Goal: Task Accomplishment & Management: Manage account settings

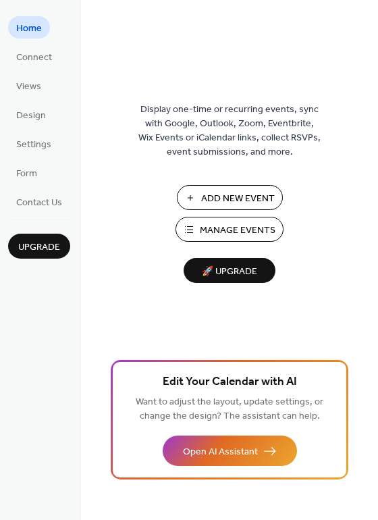
click at [227, 227] on span "Manage Events" at bounding box center [238, 231] width 76 height 14
click at [33, 141] on span "Settings" at bounding box center [33, 145] width 35 height 14
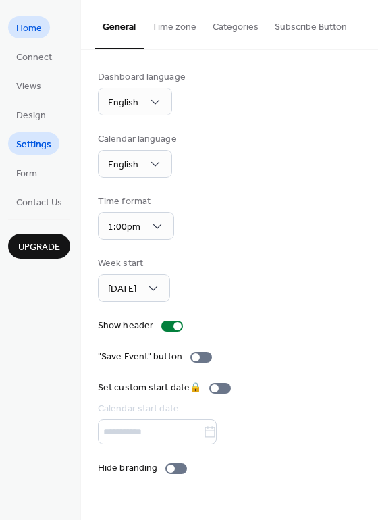
click at [28, 28] on span "Home" at bounding box center [29, 29] width 26 height 14
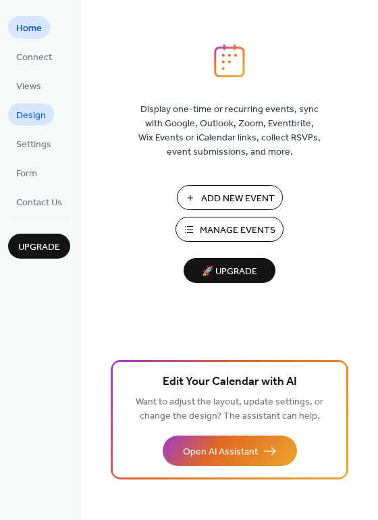
click at [31, 109] on span "Design" at bounding box center [31, 116] width 30 height 14
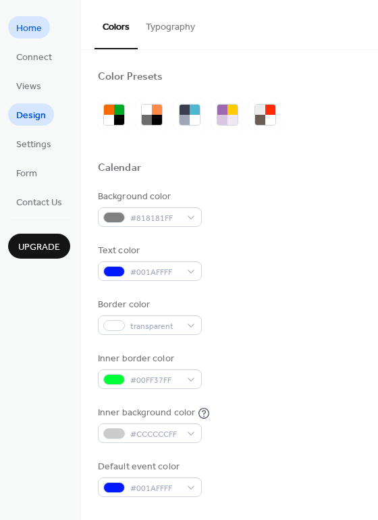
click at [31, 30] on span "Home" at bounding box center [29, 29] width 26 height 14
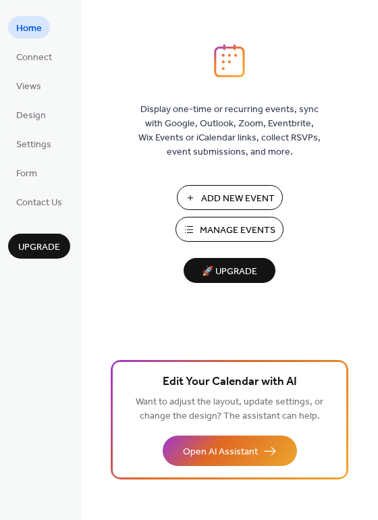
click at [222, 198] on span "Add New Event" at bounding box center [238, 199] width 74 height 14
click at [230, 232] on span "Manage Events" at bounding box center [238, 231] width 76 height 14
click at [231, 226] on span "Manage Events" at bounding box center [238, 231] width 76 height 14
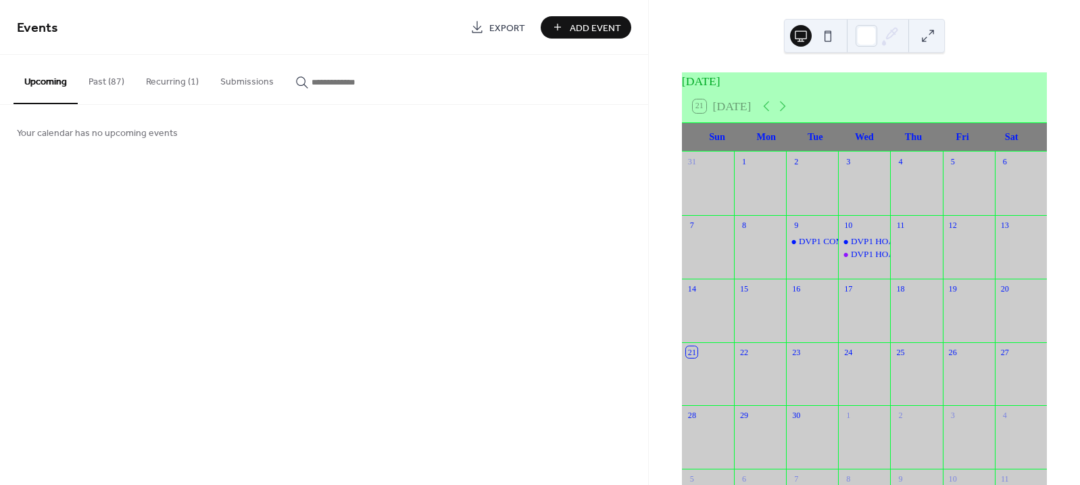
click at [812, 87] on div "[DATE]" at bounding box center [864, 81] width 365 height 18
click at [788, 112] on icon at bounding box center [783, 106] width 16 height 16
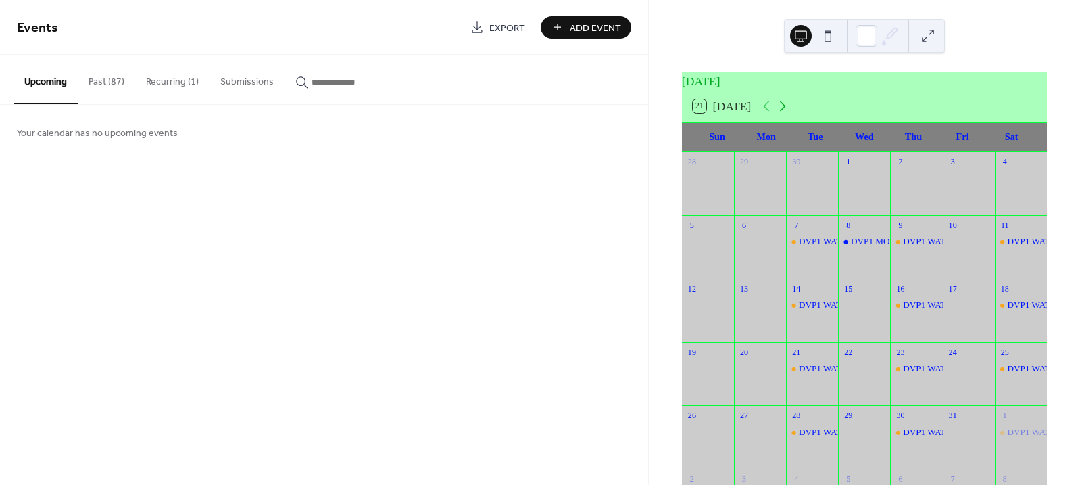
click at [788, 112] on icon at bounding box center [783, 106] width 16 height 16
click at [770, 112] on icon at bounding box center [766, 106] width 16 height 16
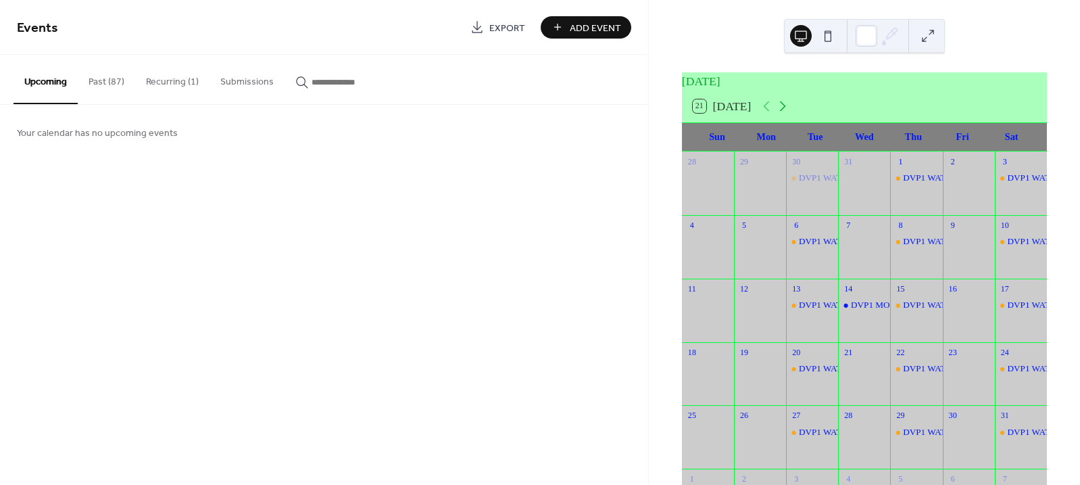
click at [788, 112] on icon at bounding box center [783, 106] width 16 height 16
click at [862, 374] on div "DVP1 MONTHLY HOA BOARD MEETING (ZOOM LINK)" at bounding box center [962, 368] width 222 height 12
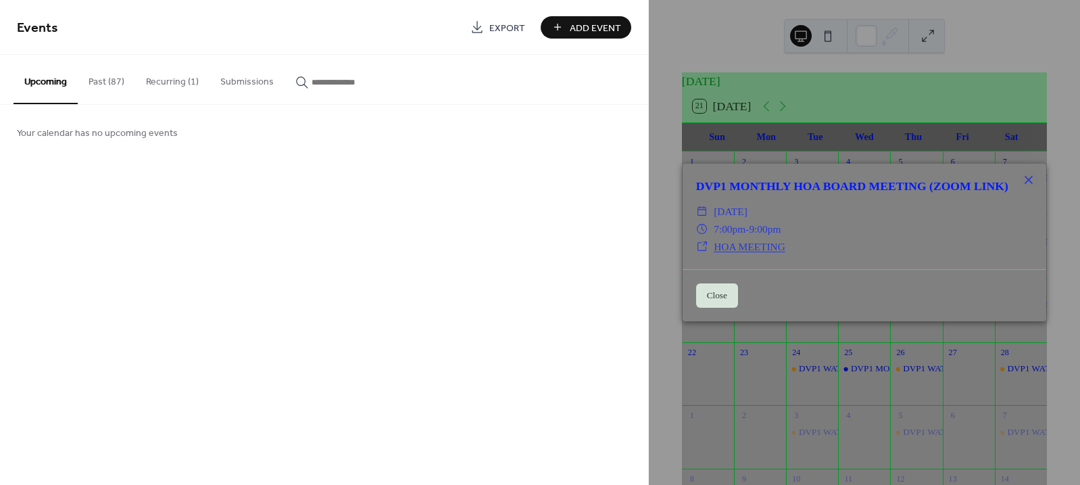
click at [722, 299] on button "Close" at bounding box center [717, 295] width 42 height 24
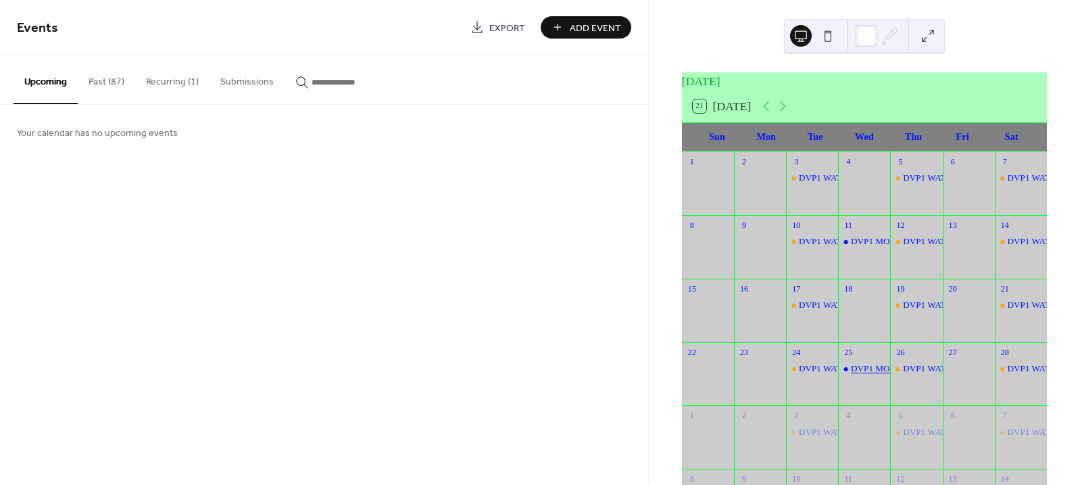
drag, startPoint x: 873, startPoint y: 376, endPoint x: 862, endPoint y: 374, distance: 11.0
click at [862, 374] on div "DVP1 MONTHLY HOA BOARD MEETING (ZOOM LINK)" at bounding box center [962, 368] width 222 height 12
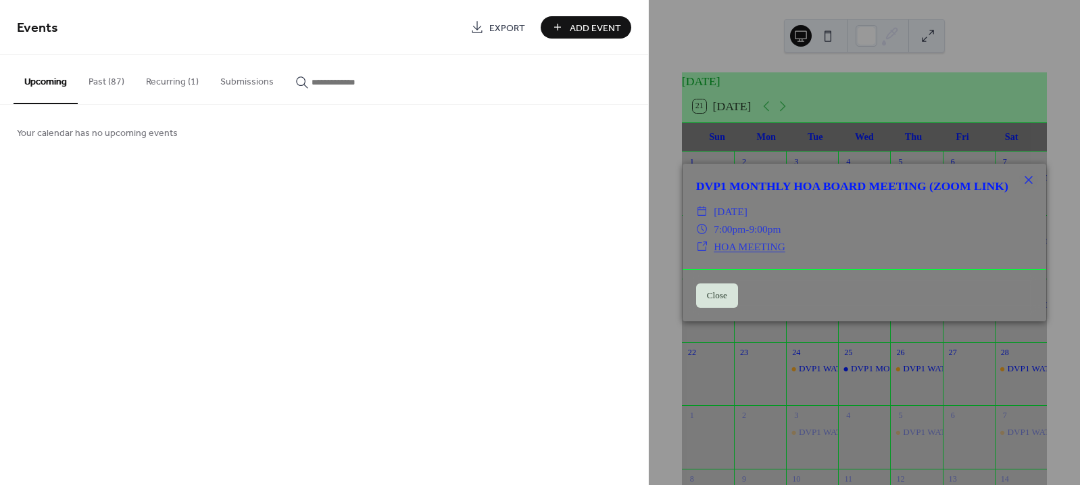
click at [763, 252] on link "HOA MEETING" at bounding box center [750, 246] width 72 height 11
click at [720, 299] on button "Close" at bounding box center [717, 295] width 42 height 24
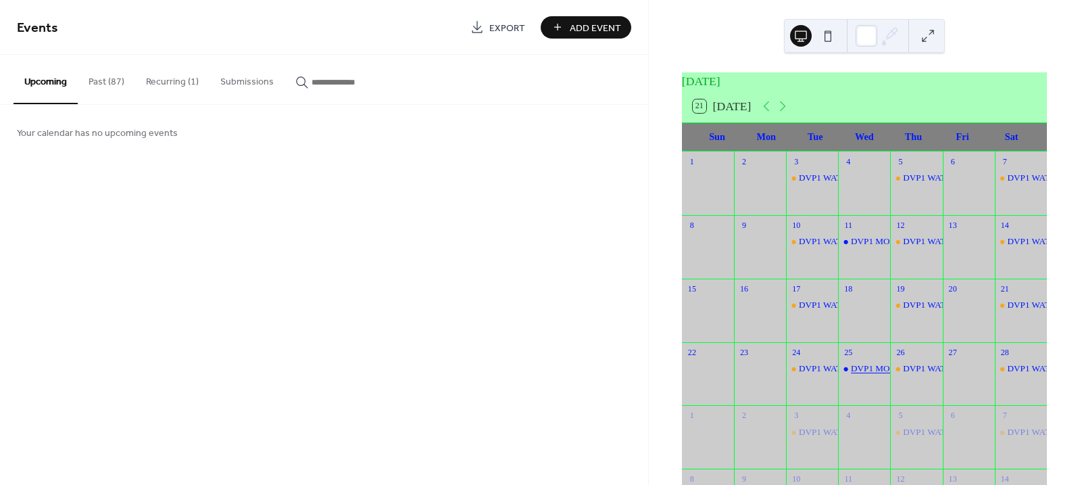
click at [856, 374] on div "DVP1 MONTHLY HOA BOARD MEETING (ZOOM LINK)" at bounding box center [962, 368] width 222 height 12
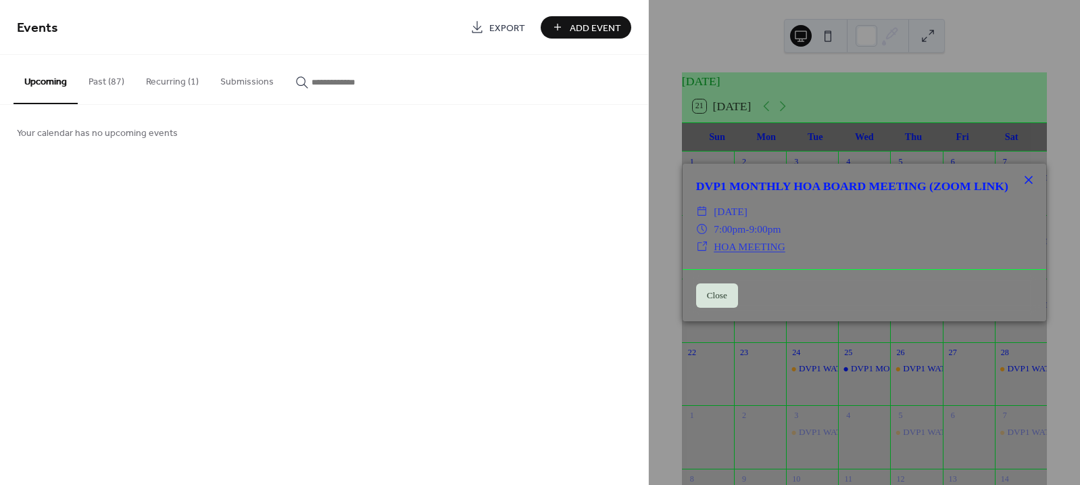
click at [1027, 172] on icon at bounding box center [1029, 180] width 16 height 16
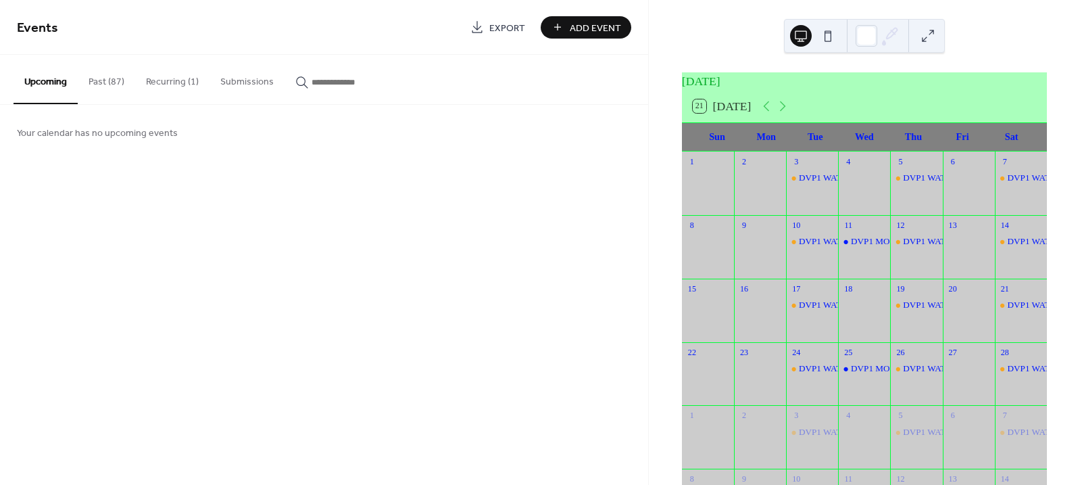
click at [729, 115] on button "21 Today" at bounding box center [722, 106] width 68 height 20
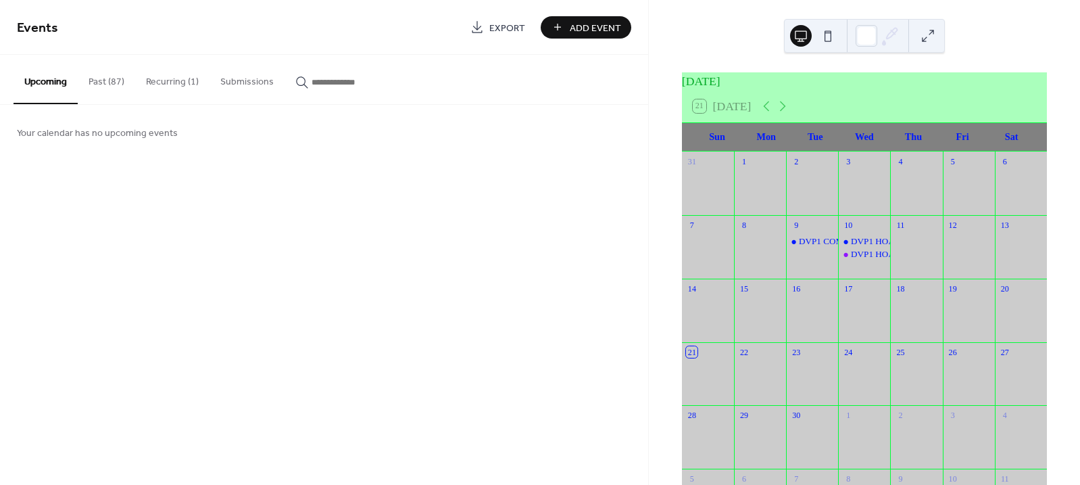
click at [39, 78] on button "Upcoming" at bounding box center [46, 79] width 64 height 49
click at [112, 85] on button "Past (87)" at bounding box center [106, 79] width 57 height 48
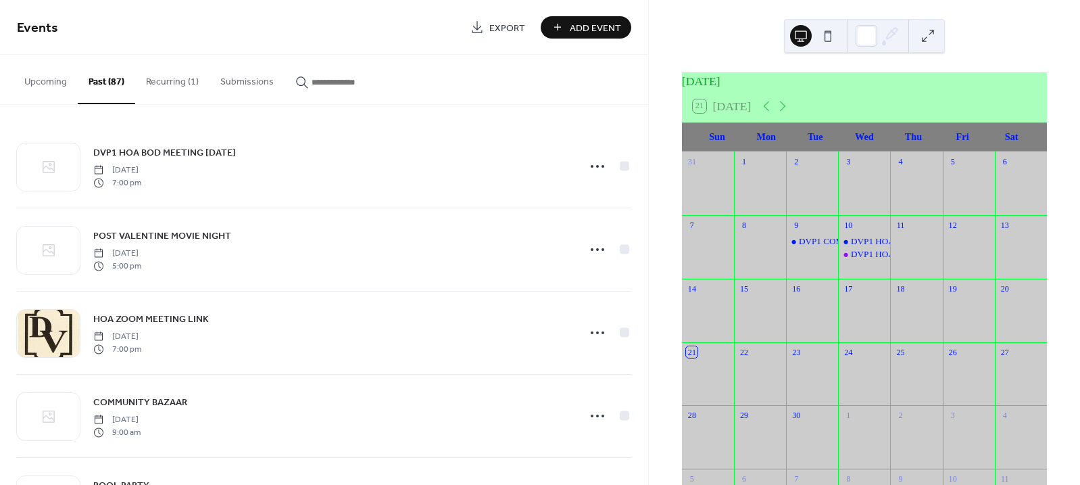
click at [165, 79] on button "Recurring (1)" at bounding box center [172, 79] width 74 height 48
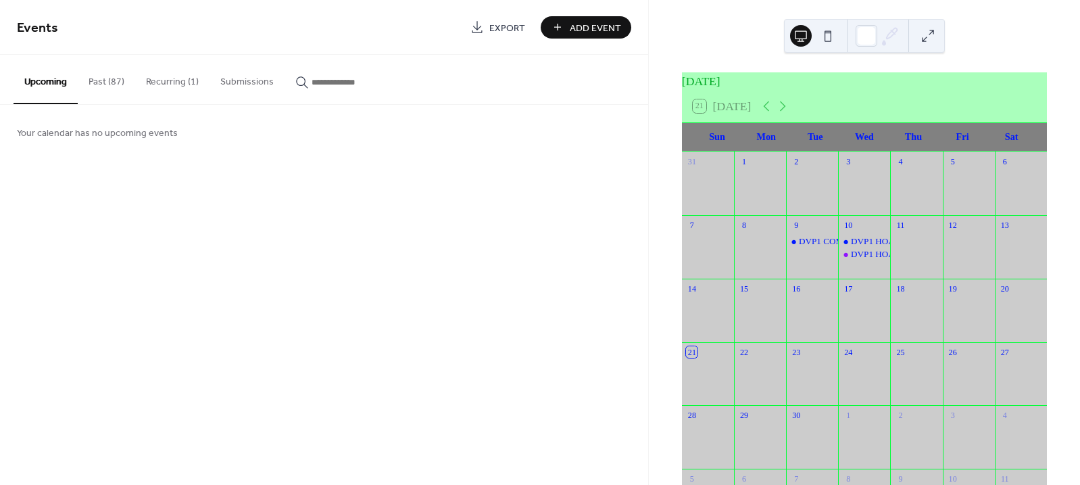
click at [312, 82] on input "button" at bounding box center [352, 82] width 81 height 14
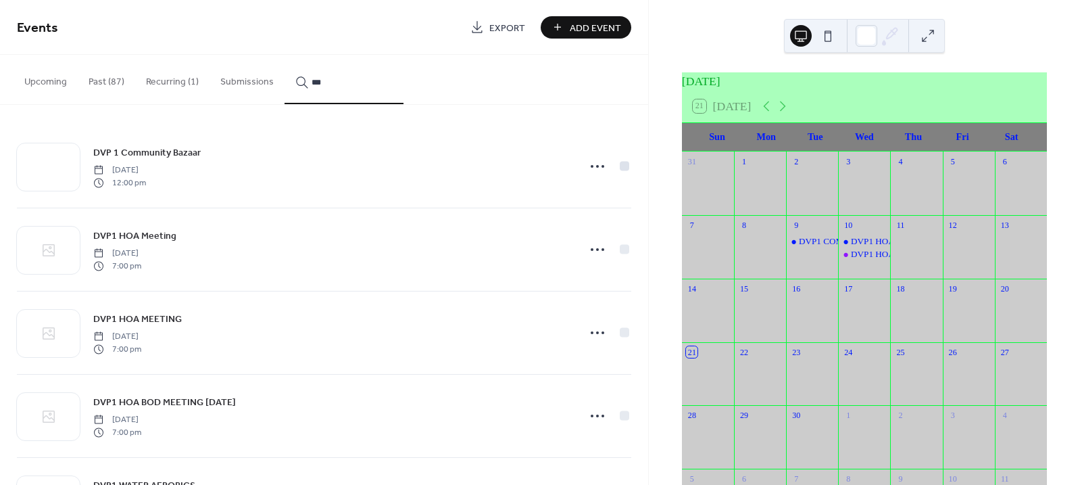
type input "***"
click at [620, 164] on div at bounding box center [624, 165] width 9 height 9
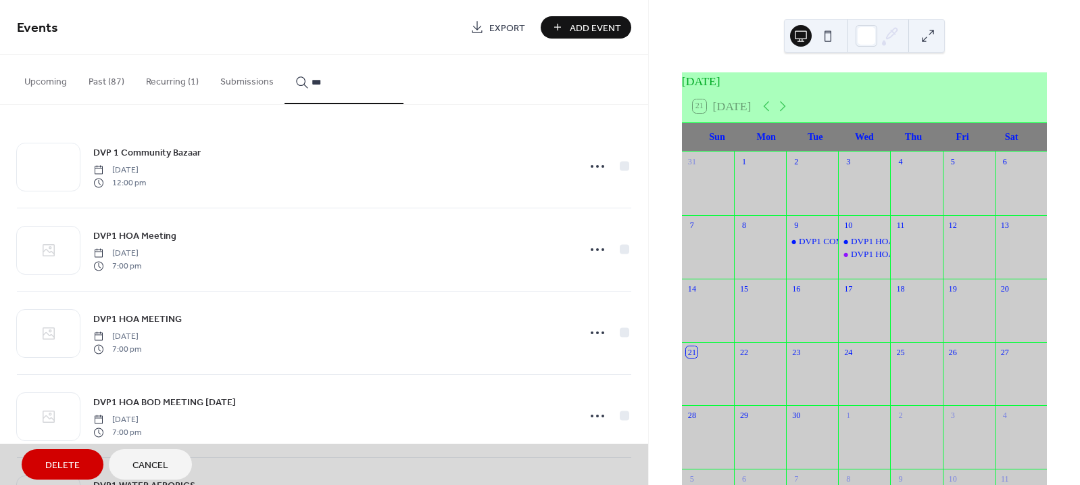
click at [60, 461] on span "Delete" at bounding box center [62, 465] width 34 height 14
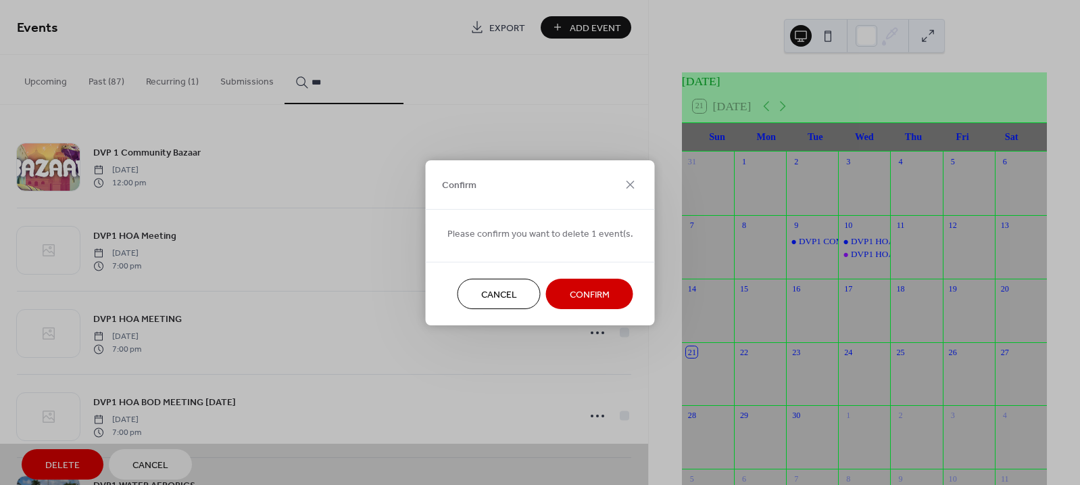
click at [577, 293] on span "Confirm" at bounding box center [590, 294] width 40 height 14
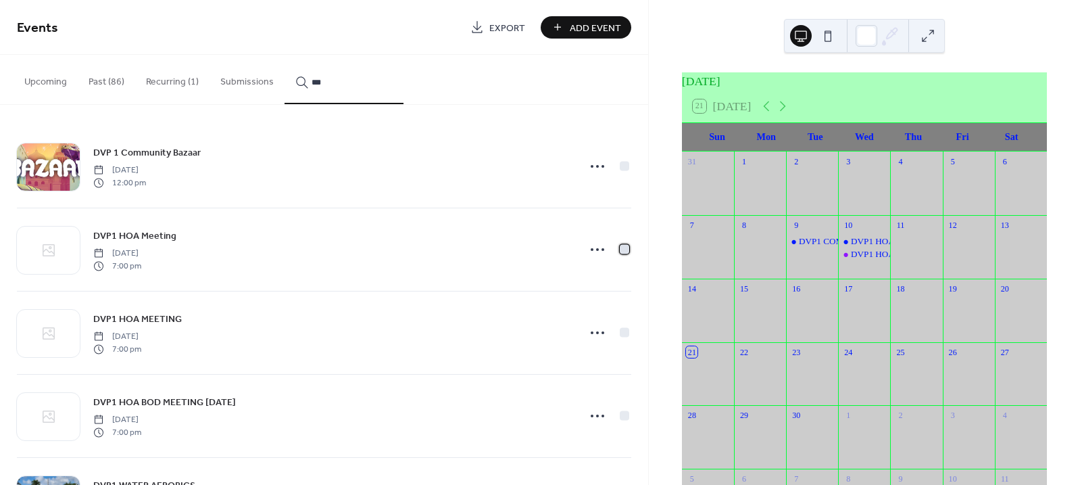
click at [620, 247] on div at bounding box center [624, 248] width 9 height 9
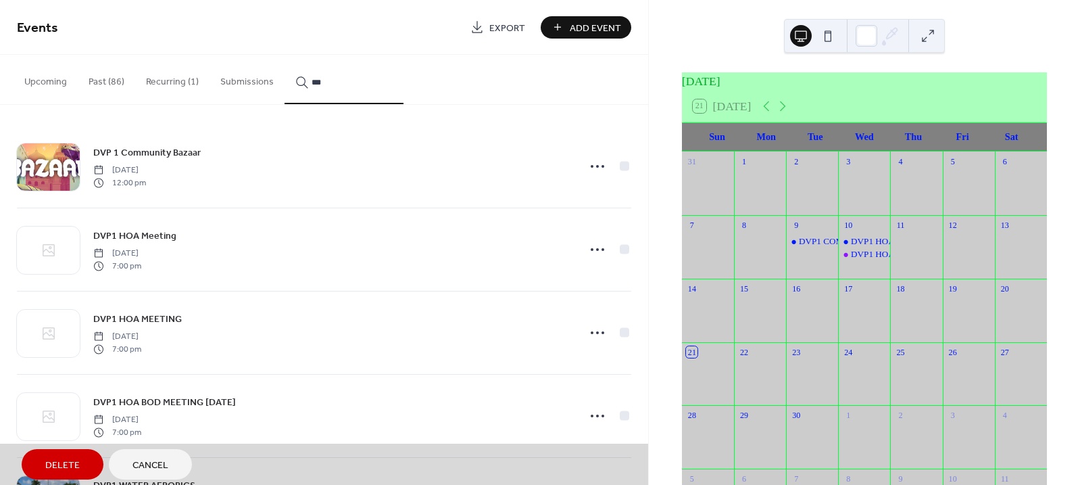
click at [49, 459] on span "Delete" at bounding box center [62, 465] width 34 height 14
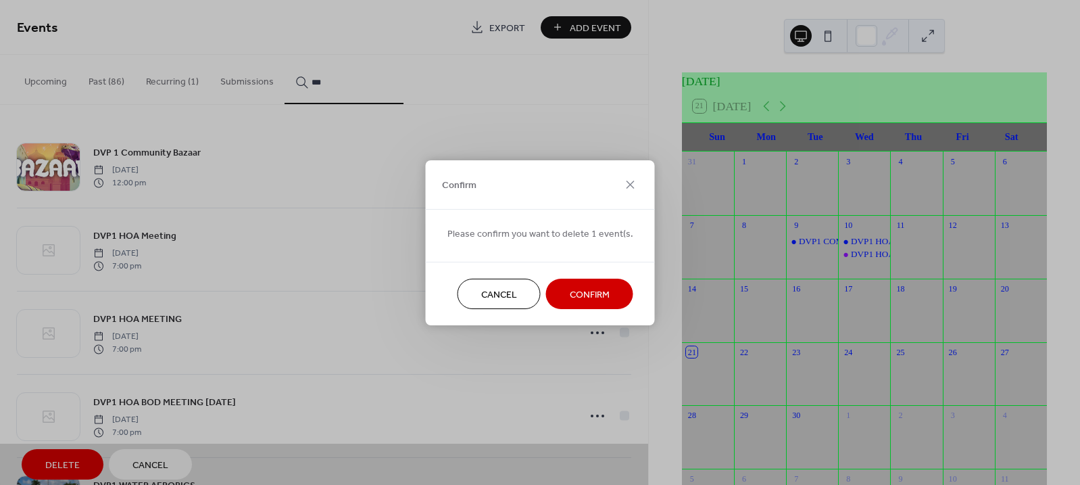
click at [570, 290] on span "Confirm" at bounding box center [590, 294] width 40 height 14
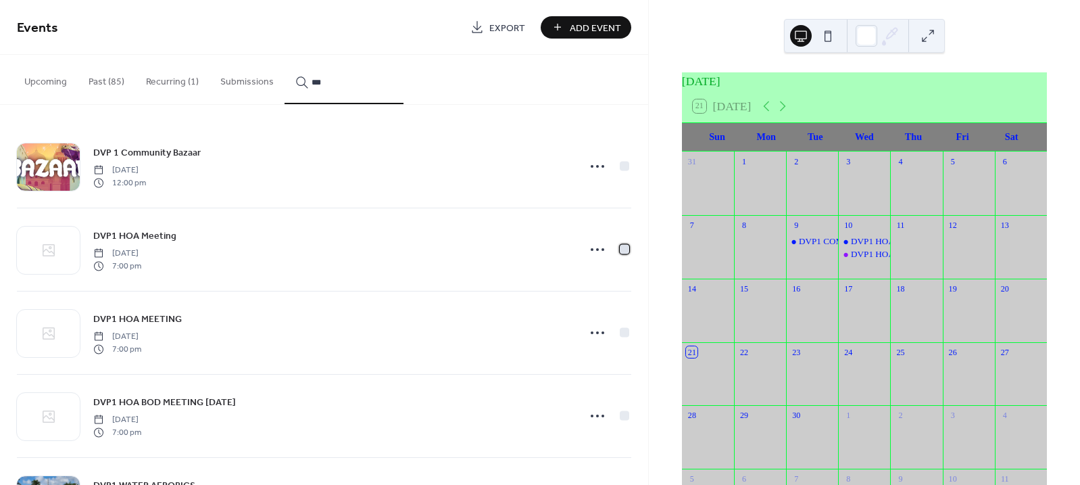
click at [620, 250] on div at bounding box center [624, 248] width 9 height 9
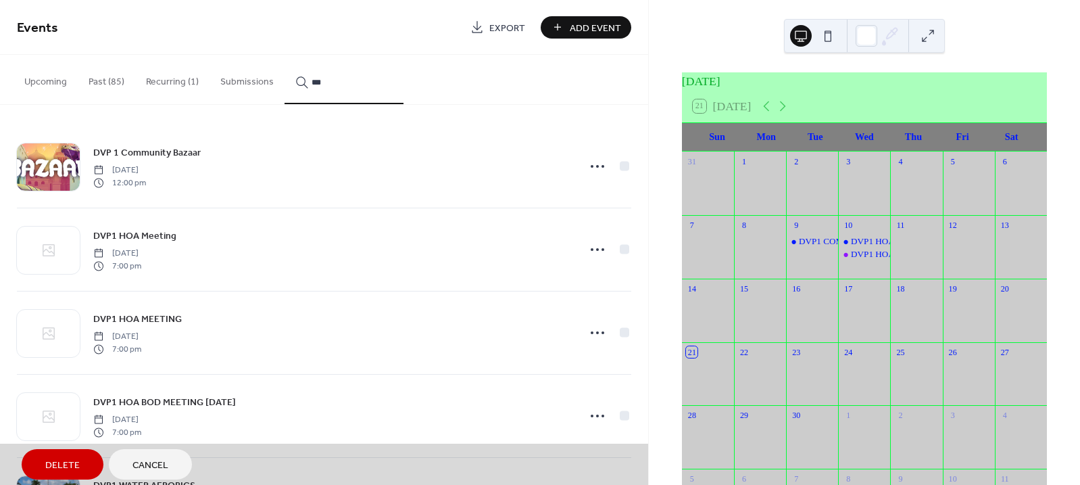
click at [64, 461] on span "Delete" at bounding box center [62, 465] width 34 height 14
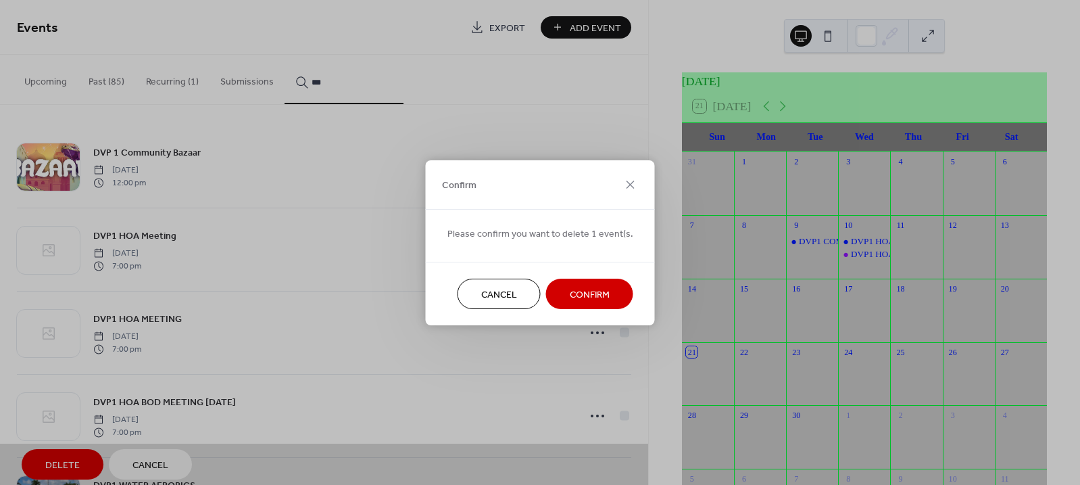
click at [584, 294] on span "Confirm" at bounding box center [590, 294] width 40 height 14
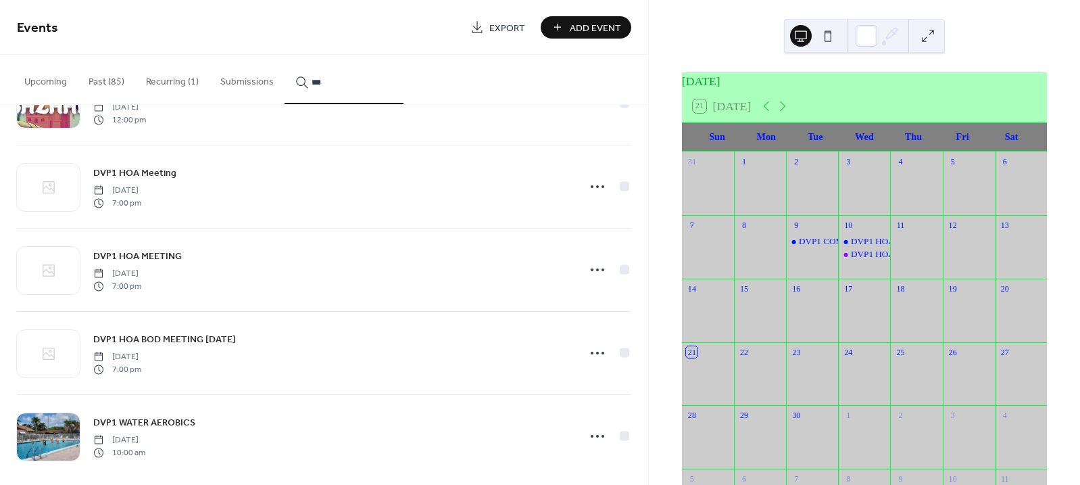
scroll to position [76, 0]
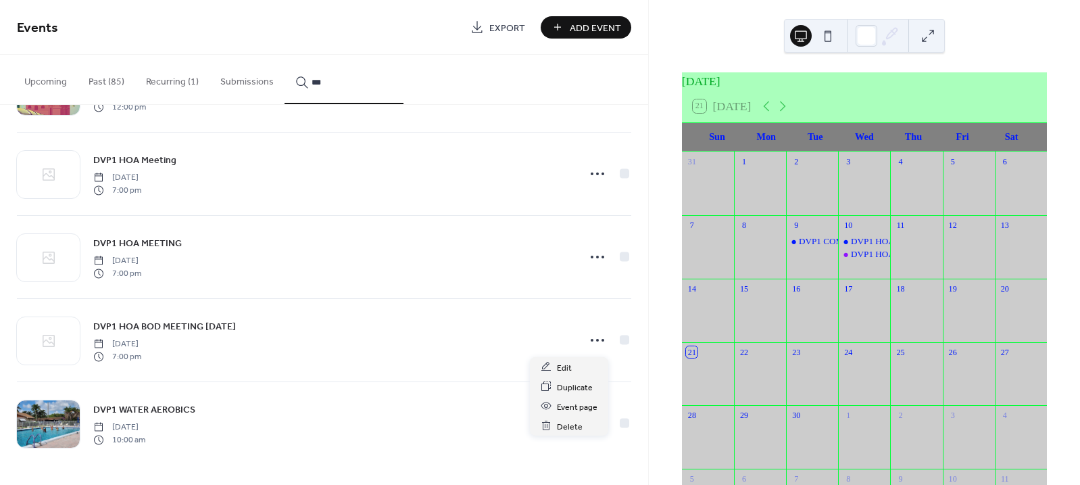
click at [593, 343] on icon at bounding box center [598, 340] width 22 height 22
click at [560, 362] on span "Edit" at bounding box center [564, 367] width 15 height 14
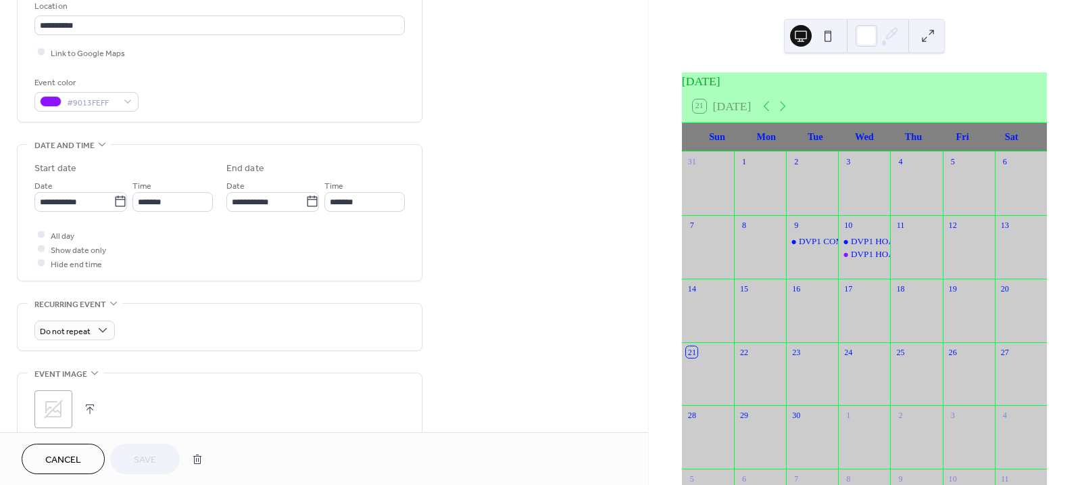
scroll to position [300, 0]
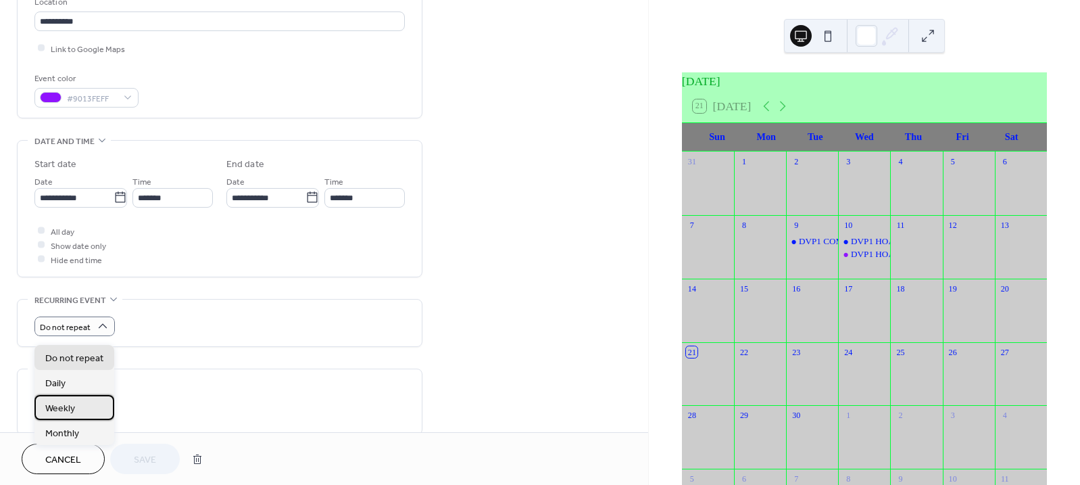
click at [69, 408] on span "Weekly" at bounding box center [60, 408] width 30 height 14
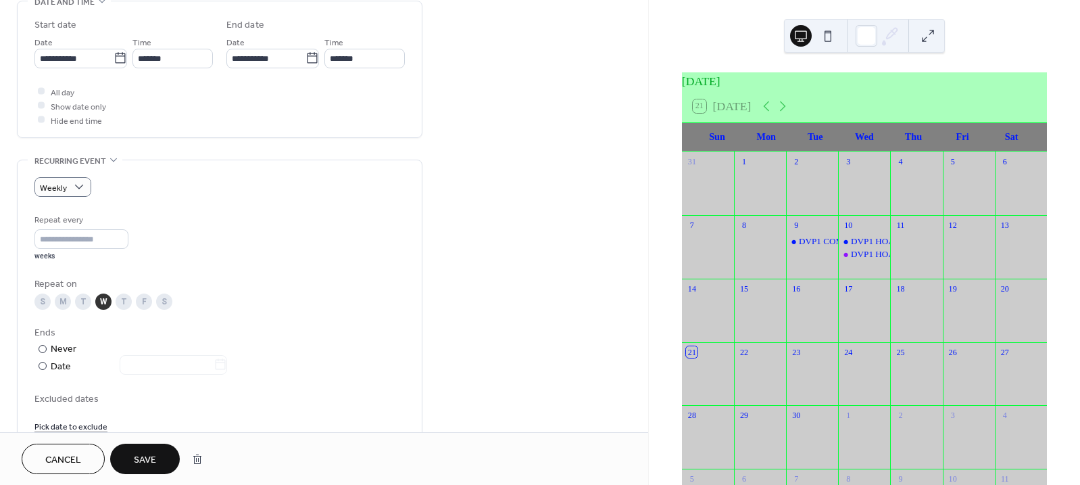
scroll to position [450, 0]
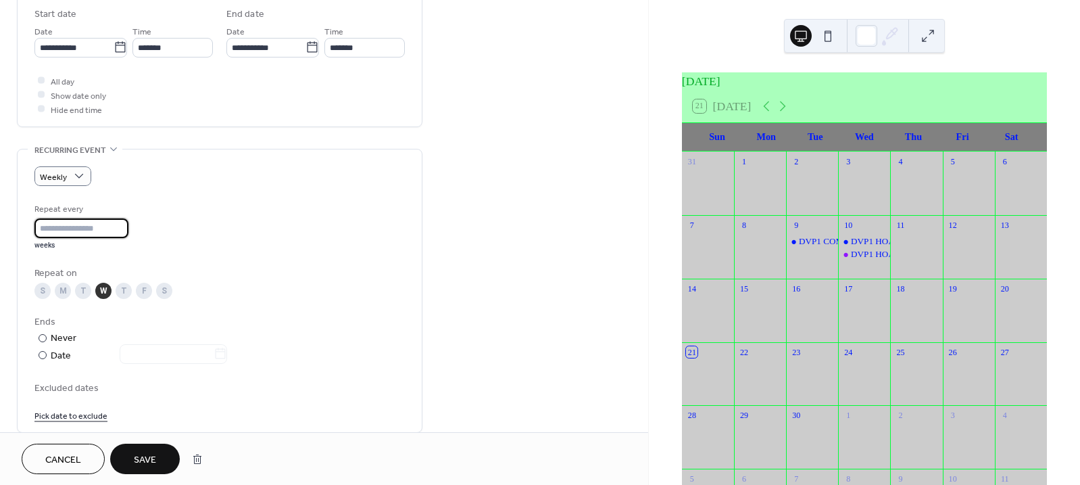
click at [75, 234] on input "*" at bounding box center [81, 228] width 94 height 20
click at [122, 238] on input "*" at bounding box center [81, 228] width 94 height 20
click at [121, 228] on input "*" at bounding box center [81, 228] width 94 height 20
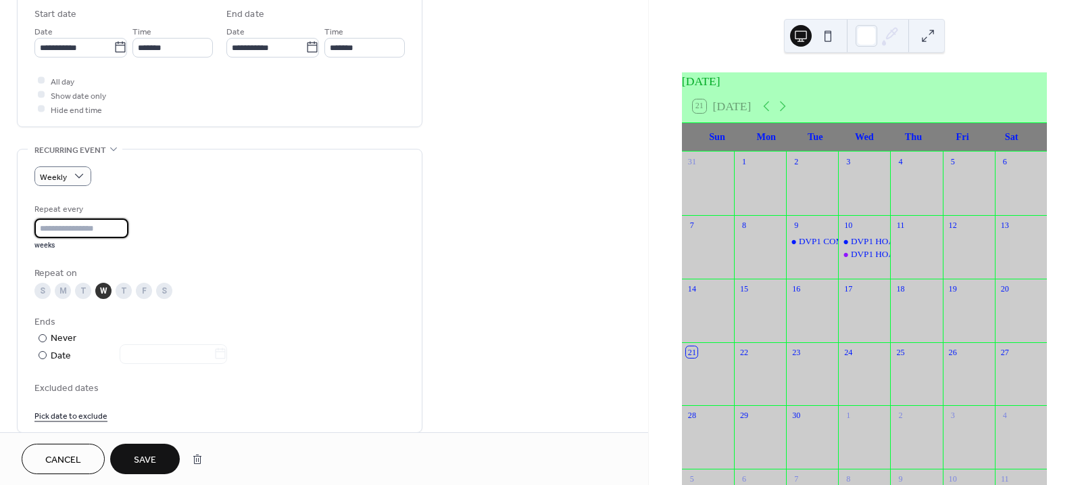
type input "*"
click at [125, 231] on input "*" at bounding box center [81, 228] width 94 height 20
click at [141, 453] on span "Save" at bounding box center [145, 460] width 22 height 14
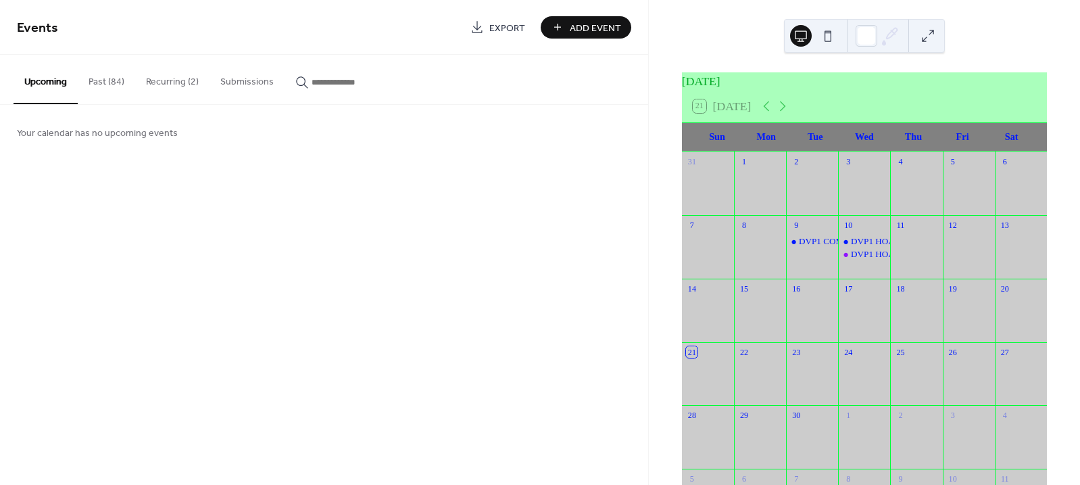
click at [167, 78] on button "Recurring (2)" at bounding box center [172, 79] width 74 height 48
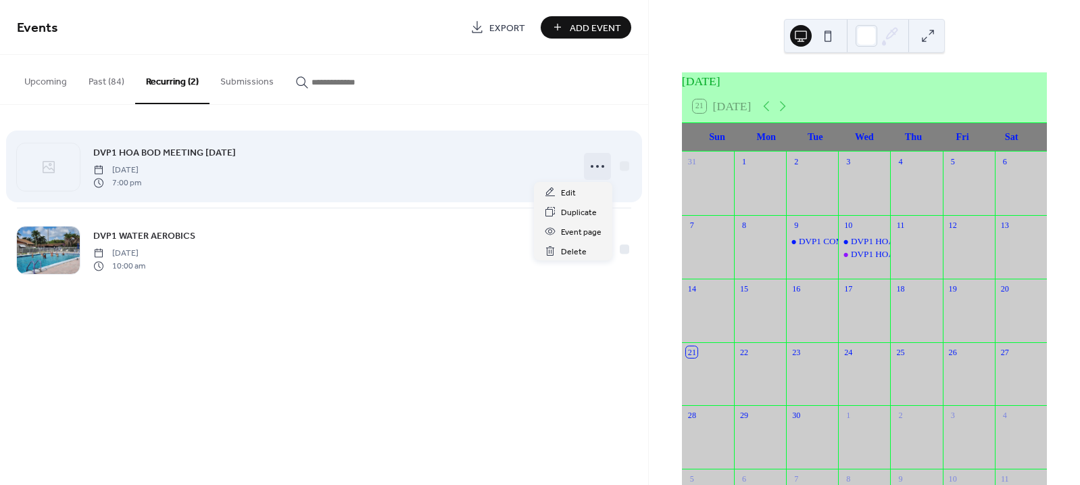
click at [599, 164] on icon at bounding box center [598, 166] width 22 height 22
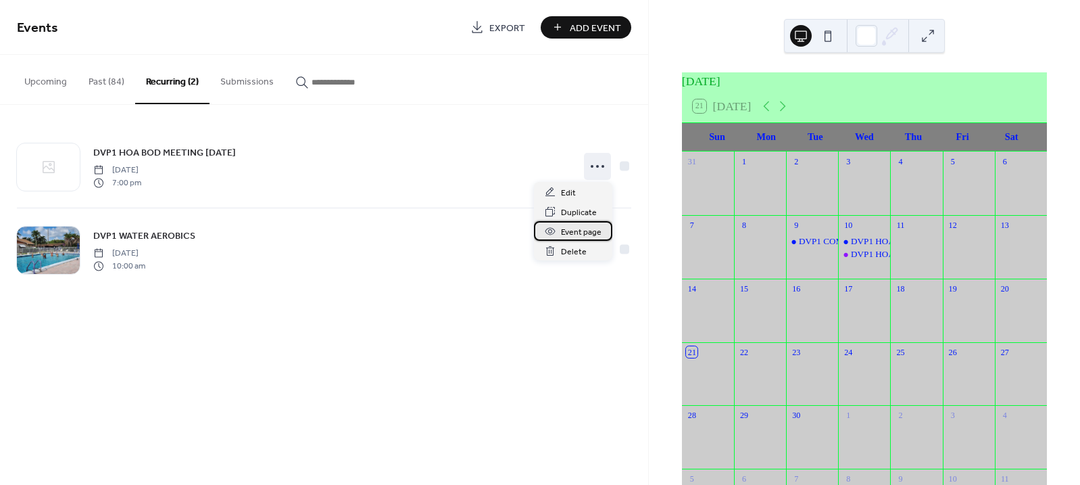
click at [584, 230] on span "Event page" at bounding box center [581, 232] width 41 height 14
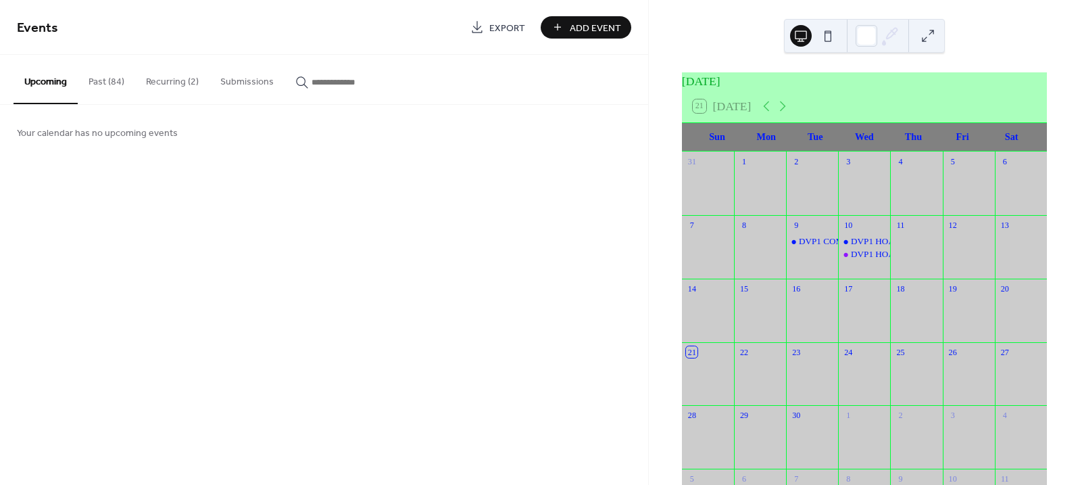
click at [159, 81] on button "Recurring (2)" at bounding box center [172, 79] width 74 height 48
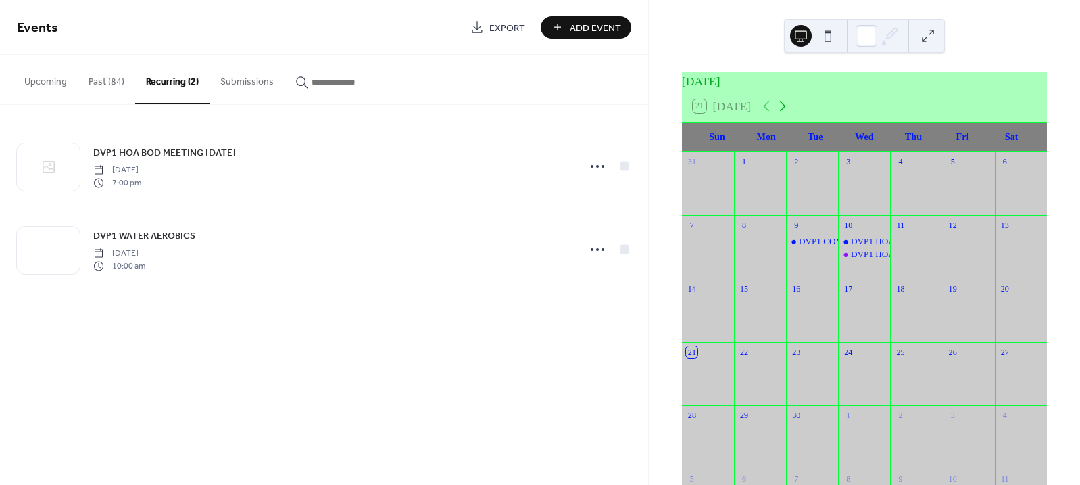
click at [787, 112] on icon at bounding box center [783, 106] width 16 height 16
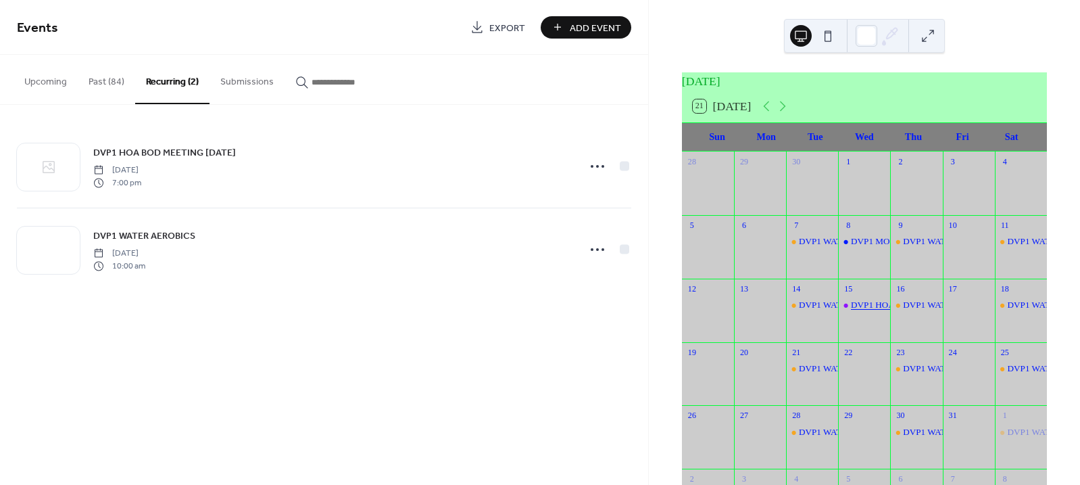
click at [861, 311] on div "DVP1 HOA BOD MEETING [DATE]" at bounding box center [920, 305] width 138 height 12
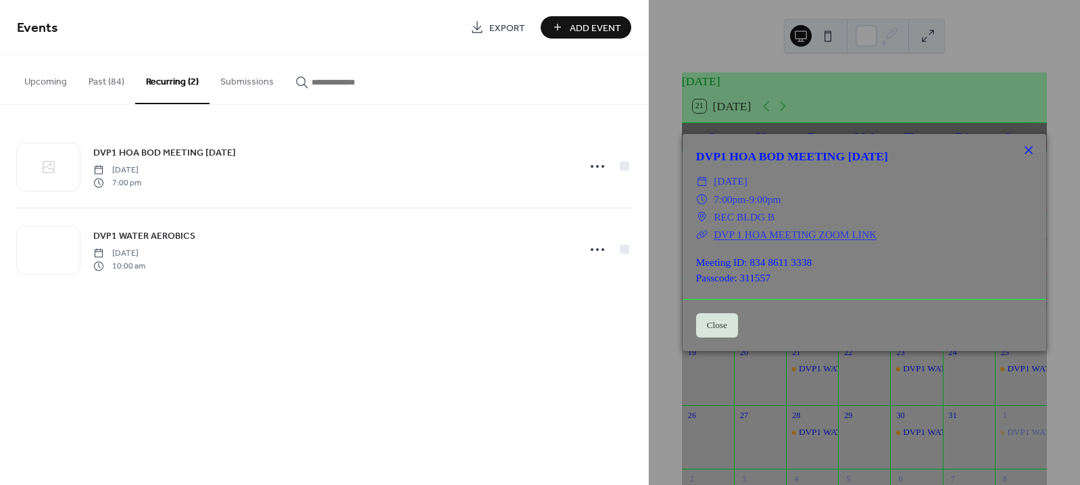
click at [1029, 153] on icon at bounding box center [1029, 150] width 16 height 16
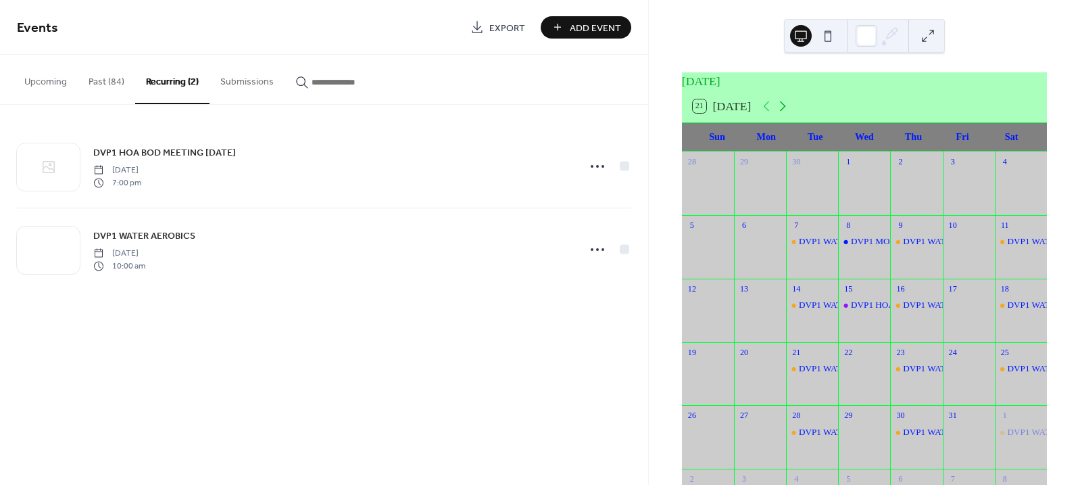
click at [787, 113] on icon at bounding box center [783, 106] width 16 height 16
click at [787, 114] on icon at bounding box center [783, 106] width 16 height 16
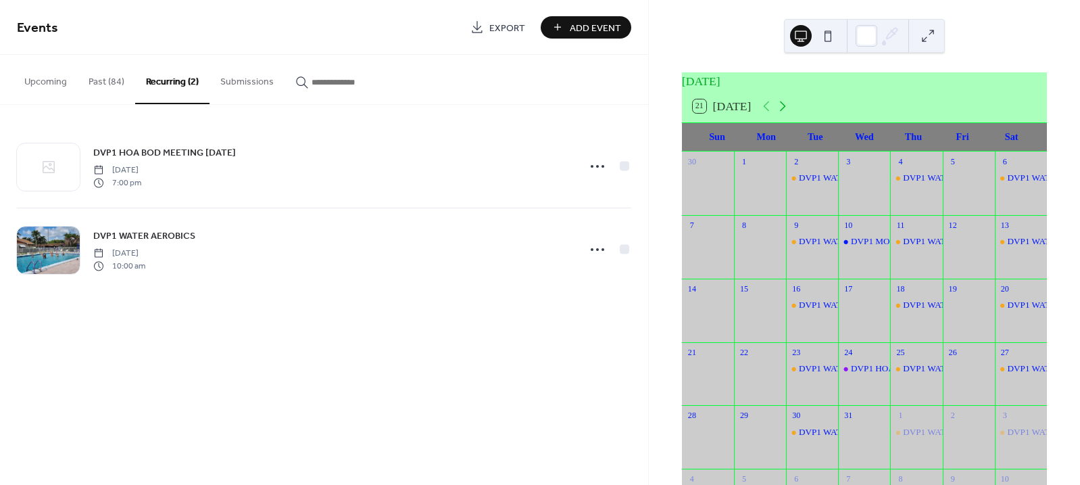
click at [787, 114] on icon at bounding box center [783, 106] width 16 height 16
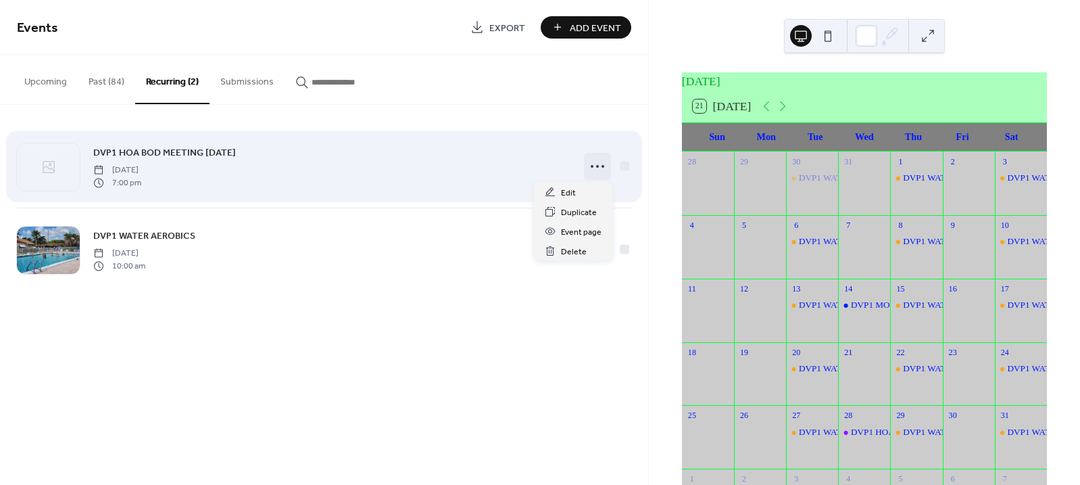
click at [599, 167] on icon at bounding box center [598, 166] width 22 height 22
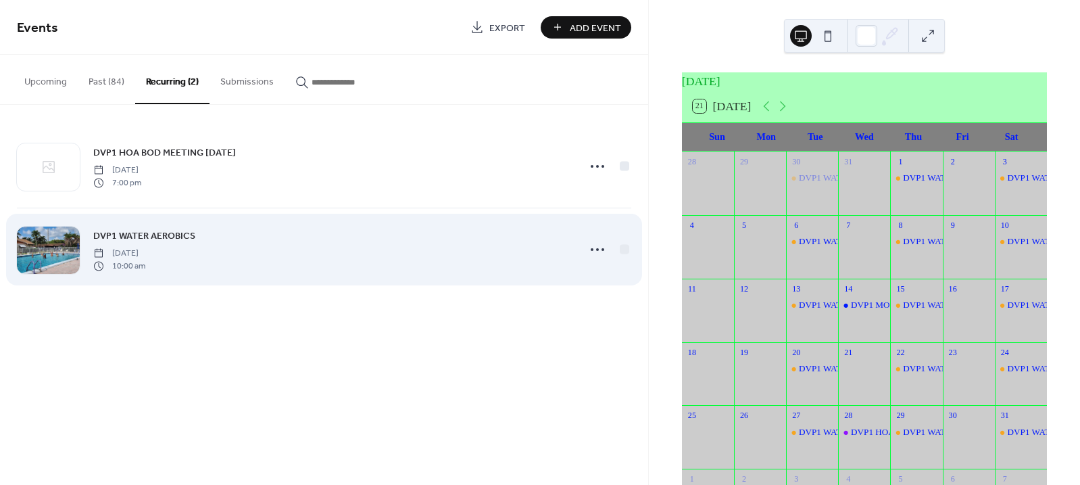
click at [424, 260] on div "DVP1 WATER AEROBICS Tuesday, October 7, 2025 10:00 am" at bounding box center [331, 249] width 476 height 43
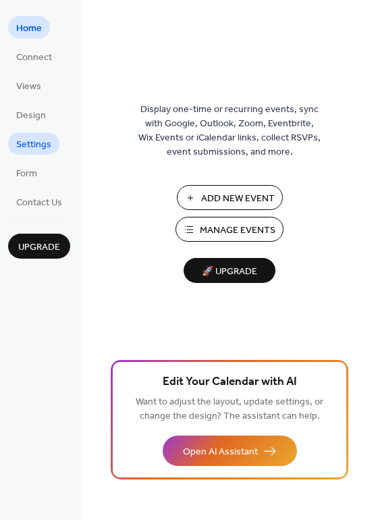
click at [39, 146] on span "Settings" at bounding box center [33, 145] width 35 height 14
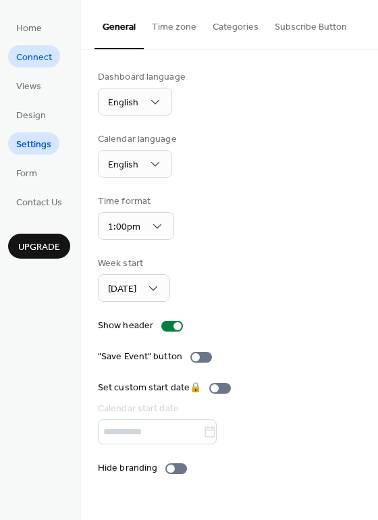
click at [34, 58] on span "Connect" at bounding box center [34, 58] width 36 height 14
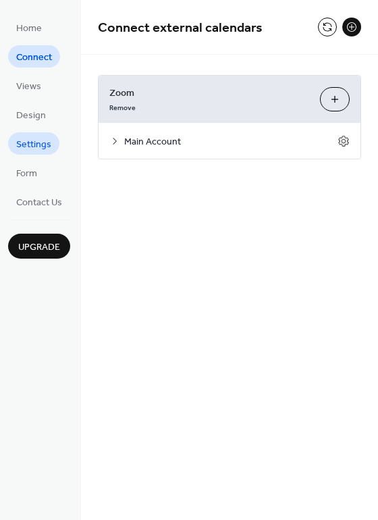
click at [32, 134] on link "Settings" at bounding box center [33, 143] width 51 height 22
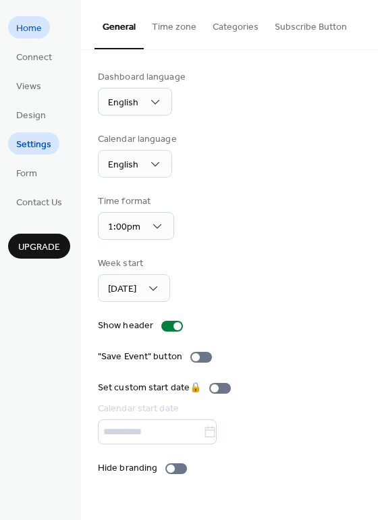
click at [29, 25] on span "Home" at bounding box center [29, 29] width 26 height 14
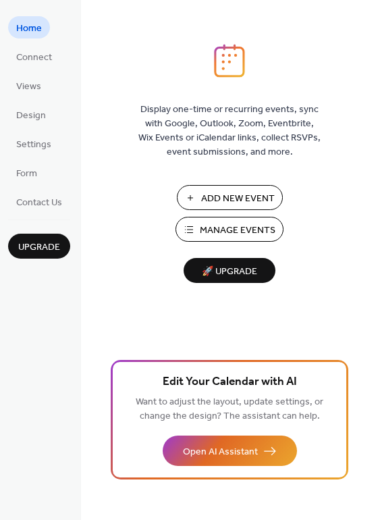
click at [231, 224] on span "Manage Events" at bounding box center [238, 231] width 76 height 14
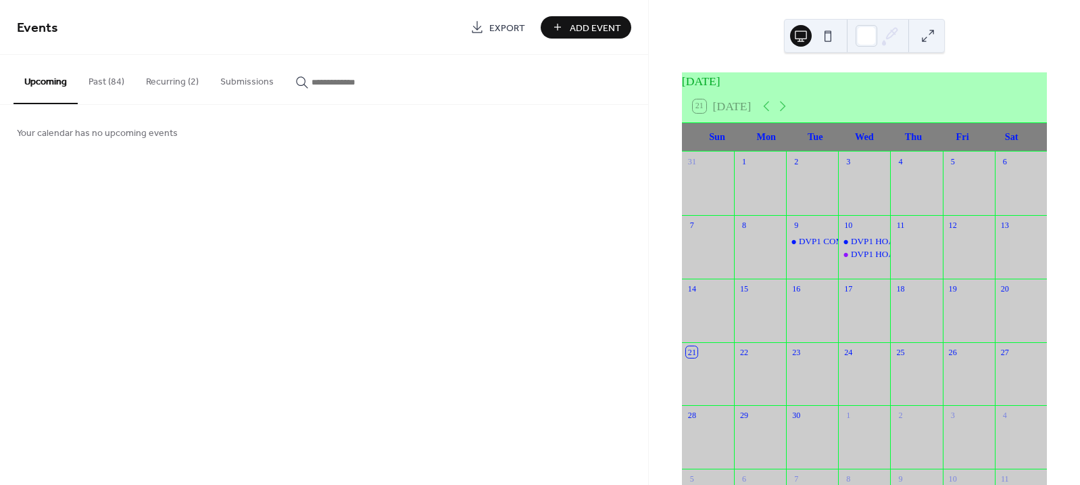
click at [165, 80] on button "Recurring (2)" at bounding box center [172, 79] width 74 height 48
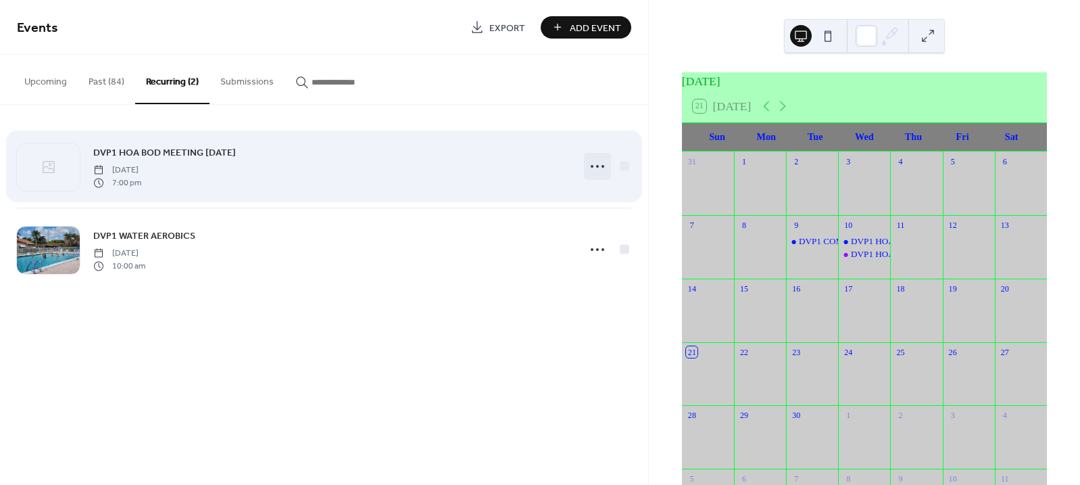
click at [594, 165] on icon at bounding box center [598, 166] width 22 height 22
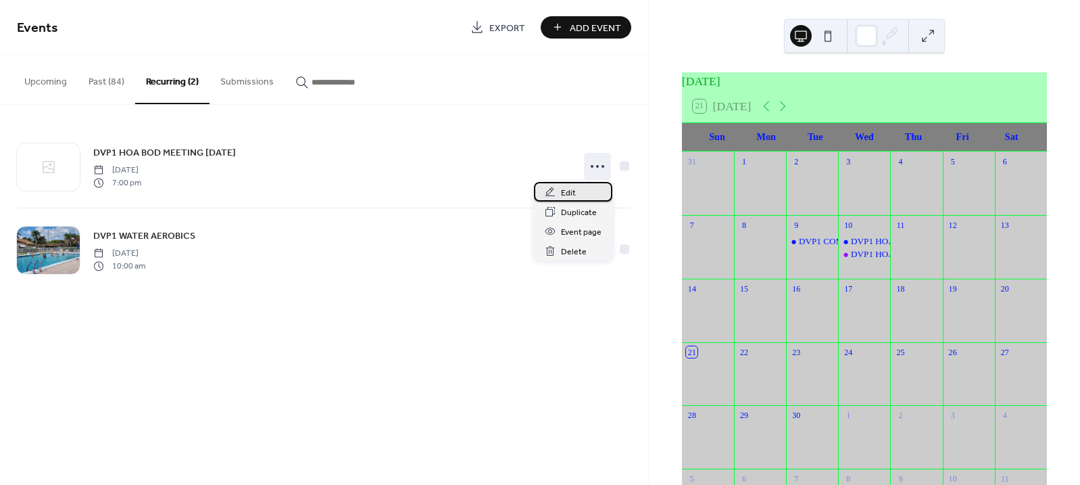
click at [572, 191] on span "Edit" at bounding box center [568, 193] width 15 height 14
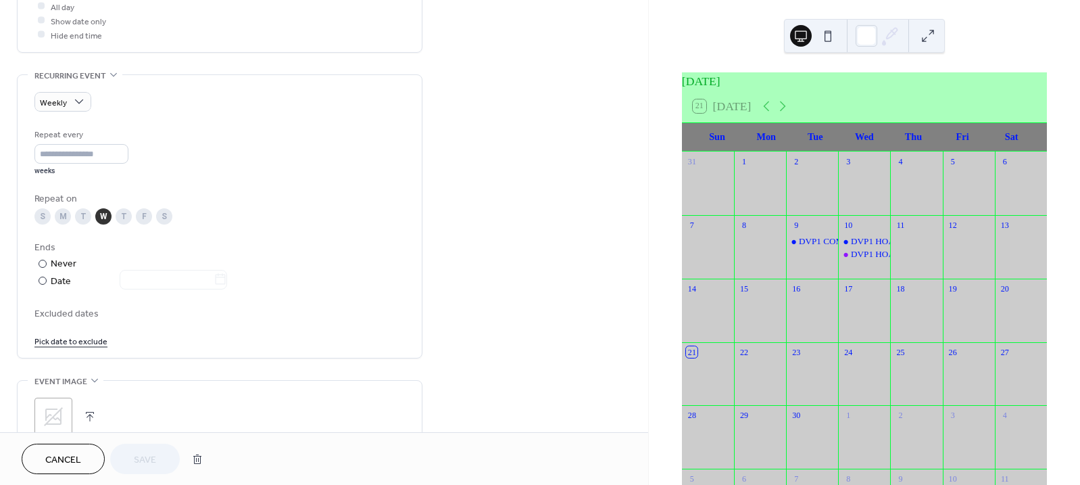
scroll to position [525, 0]
click at [45, 284] on div at bounding box center [43, 280] width 8 height 8
click at [175, 285] on input "text" at bounding box center [167, 279] width 94 height 20
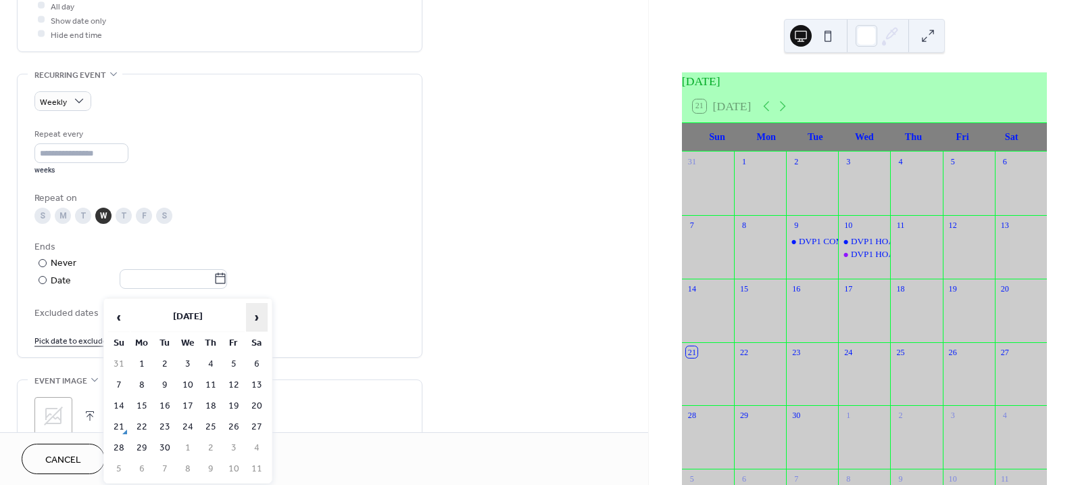
click at [255, 314] on span "›" at bounding box center [257, 316] width 20 height 27
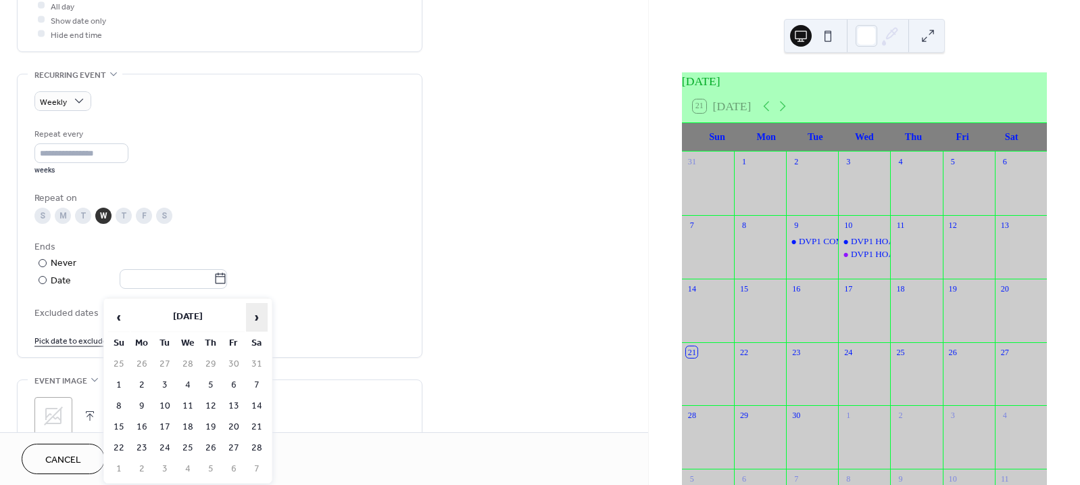
click at [255, 314] on span "›" at bounding box center [257, 316] width 20 height 27
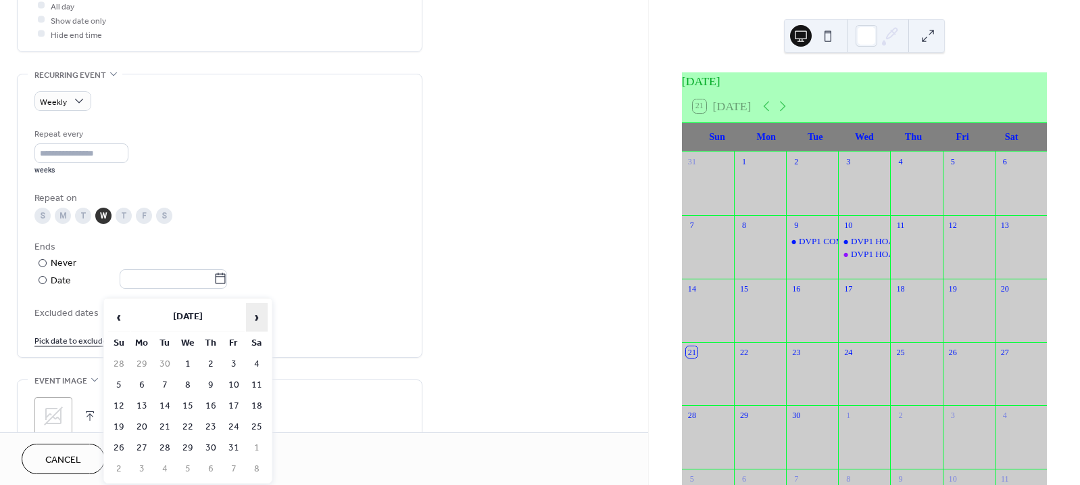
click at [255, 314] on span "›" at bounding box center [257, 316] width 20 height 27
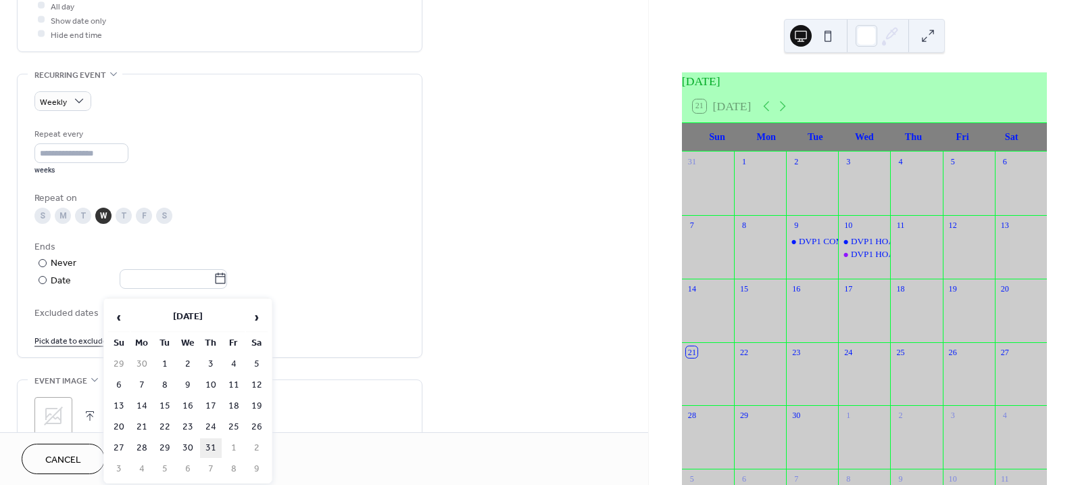
click at [207, 439] on td "31" at bounding box center [211, 448] width 22 height 20
type input "**********"
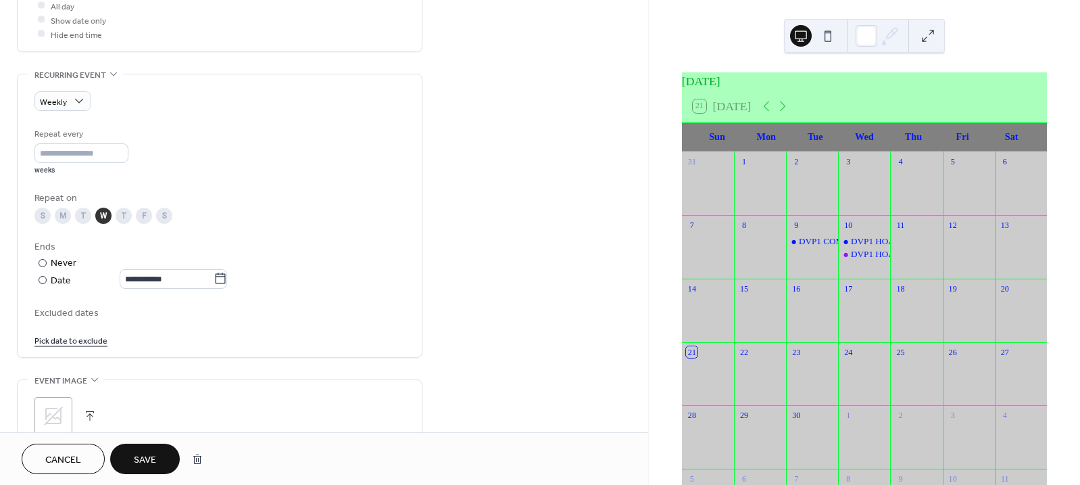
click at [78, 347] on link "Pick date to exclude" at bounding box center [70, 340] width 73 height 14
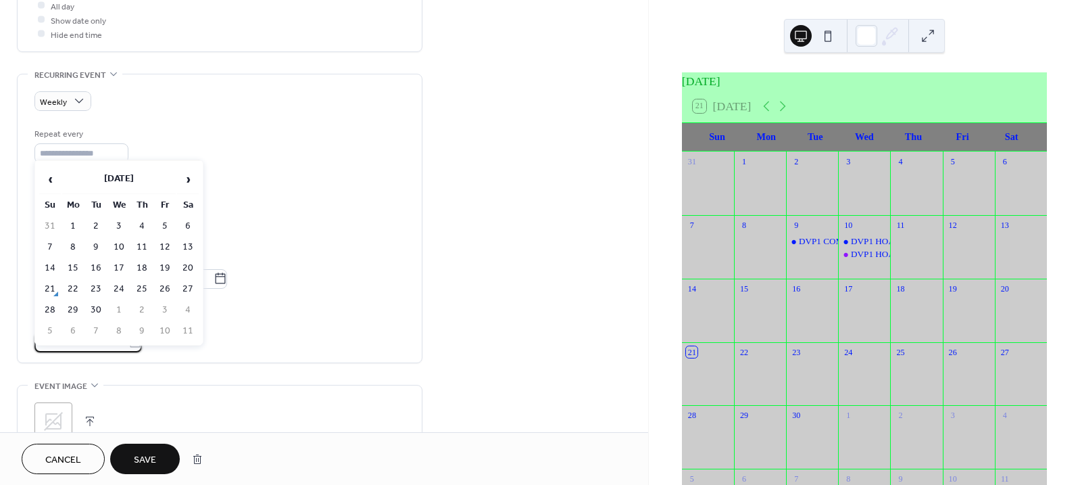
click at [508, 204] on div "**********" at bounding box center [324, 136] width 648 height 1173
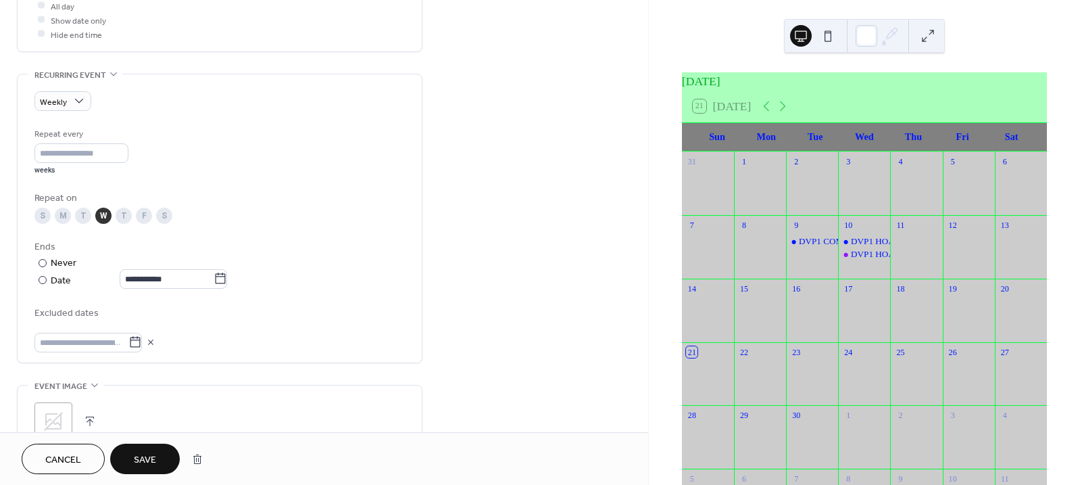
click at [143, 459] on span "Save" at bounding box center [145, 460] width 22 height 14
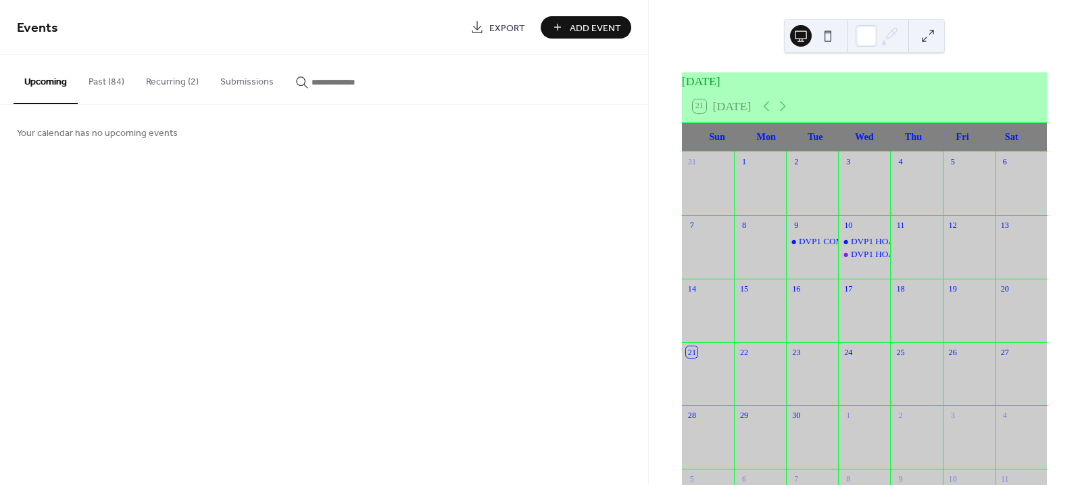
click at [170, 79] on button "Recurring (2)" at bounding box center [172, 79] width 74 height 48
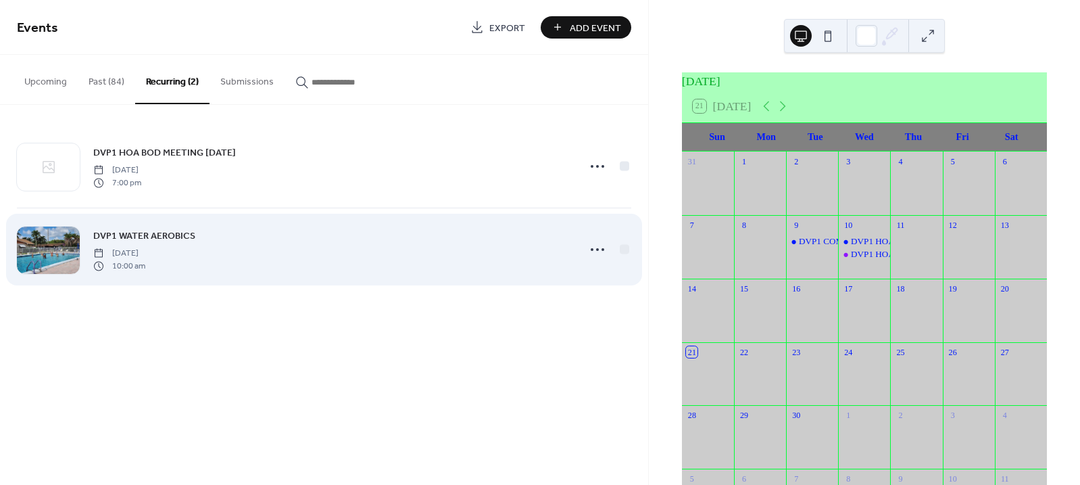
click at [429, 274] on div "DVP1 WATER AEROBICS Tuesday, October 7, 2025 10:00 am" at bounding box center [324, 249] width 614 height 82
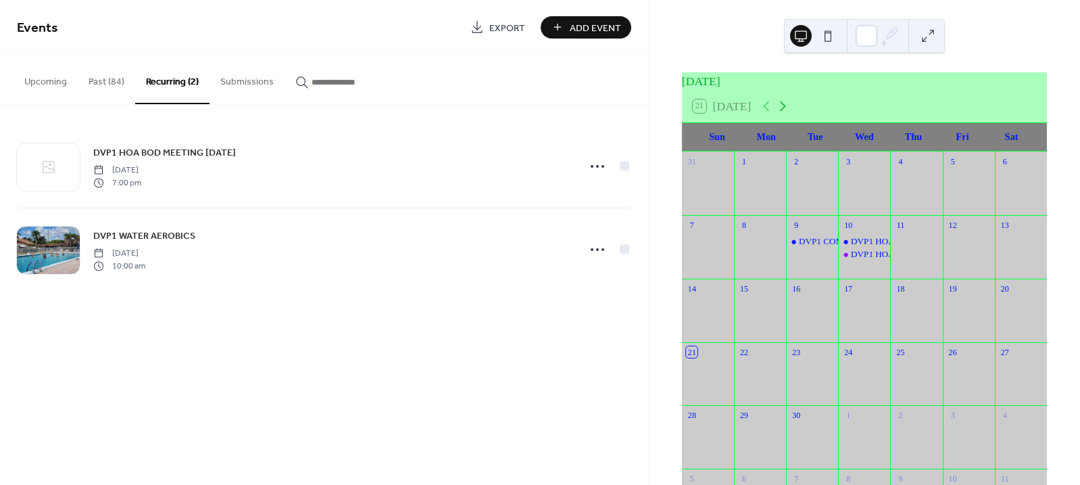
click at [787, 114] on icon at bounding box center [783, 106] width 16 height 16
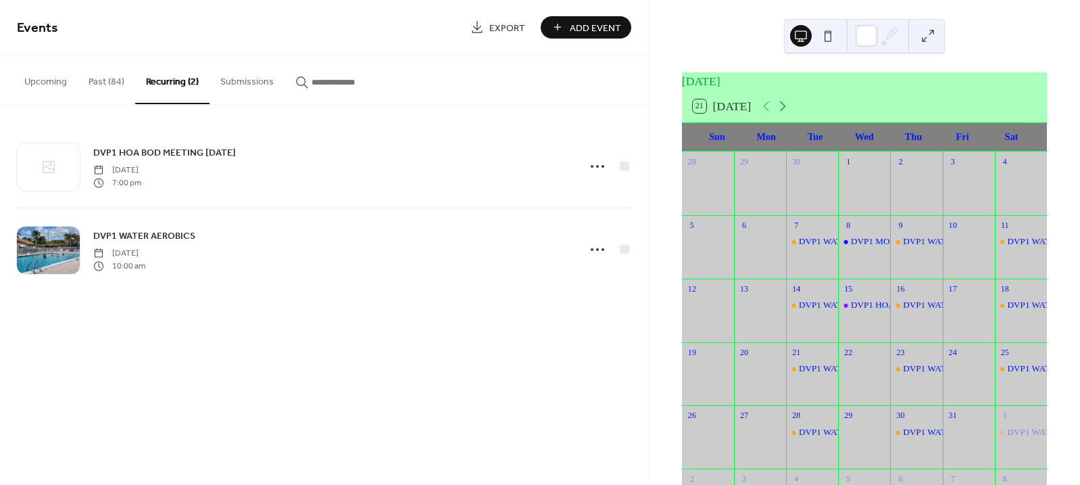
click at [787, 114] on icon at bounding box center [783, 106] width 16 height 16
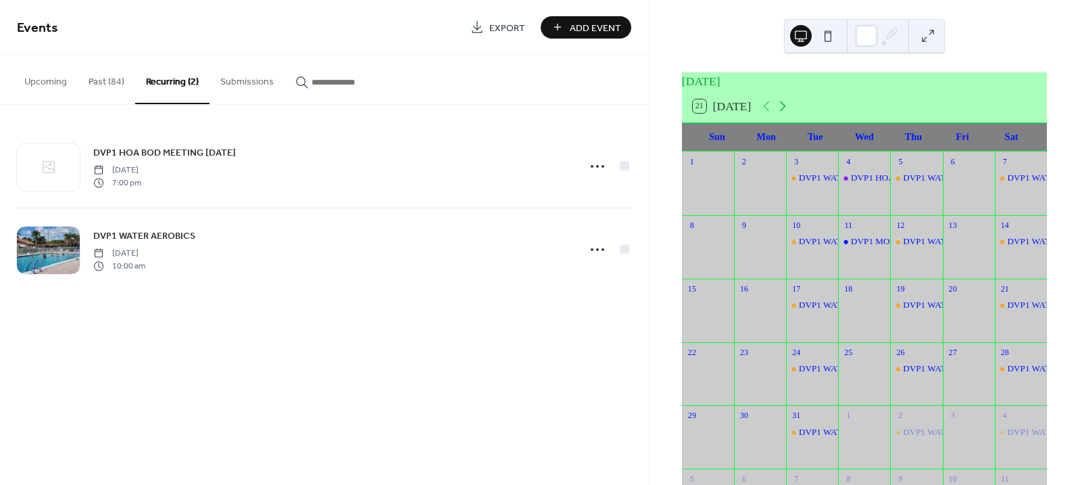
click at [787, 114] on icon at bounding box center [783, 106] width 16 height 16
